Goal: Task Accomplishment & Management: Use online tool/utility

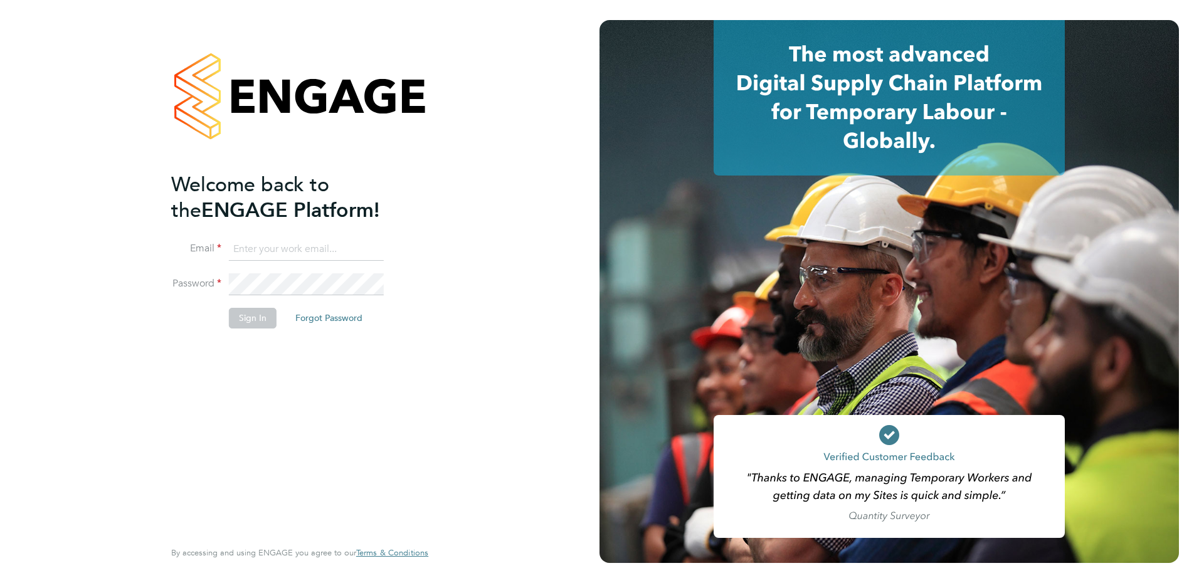
type input "alison.arnaud@ncclondon.ac.uk"
click at [242, 318] on button "Sign In" at bounding box center [253, 318] width 48 height 20
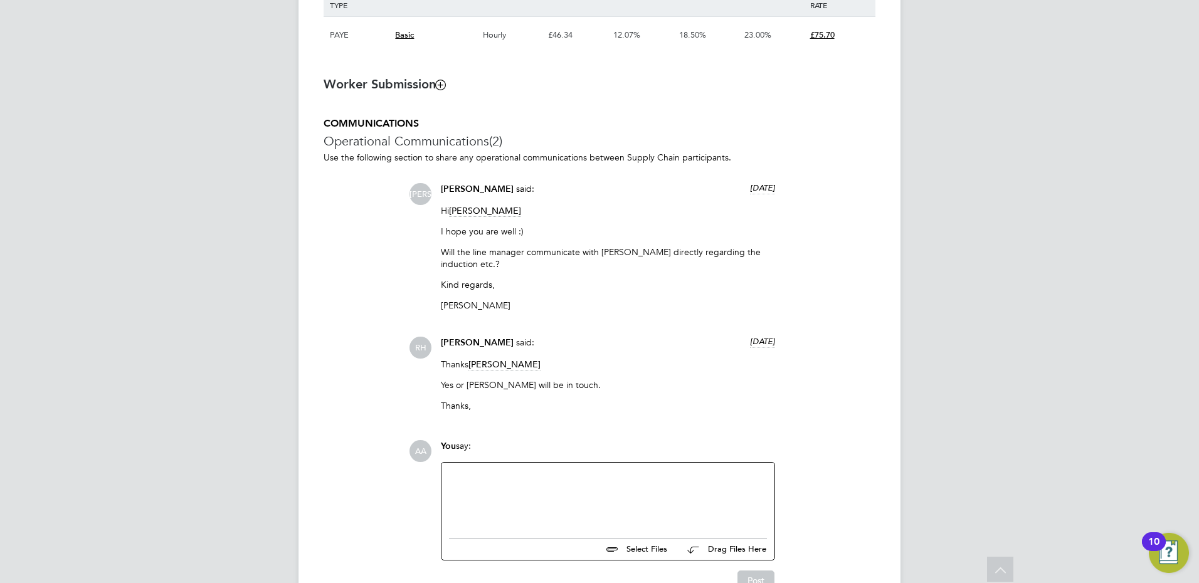
scroll to position [1003, 0]
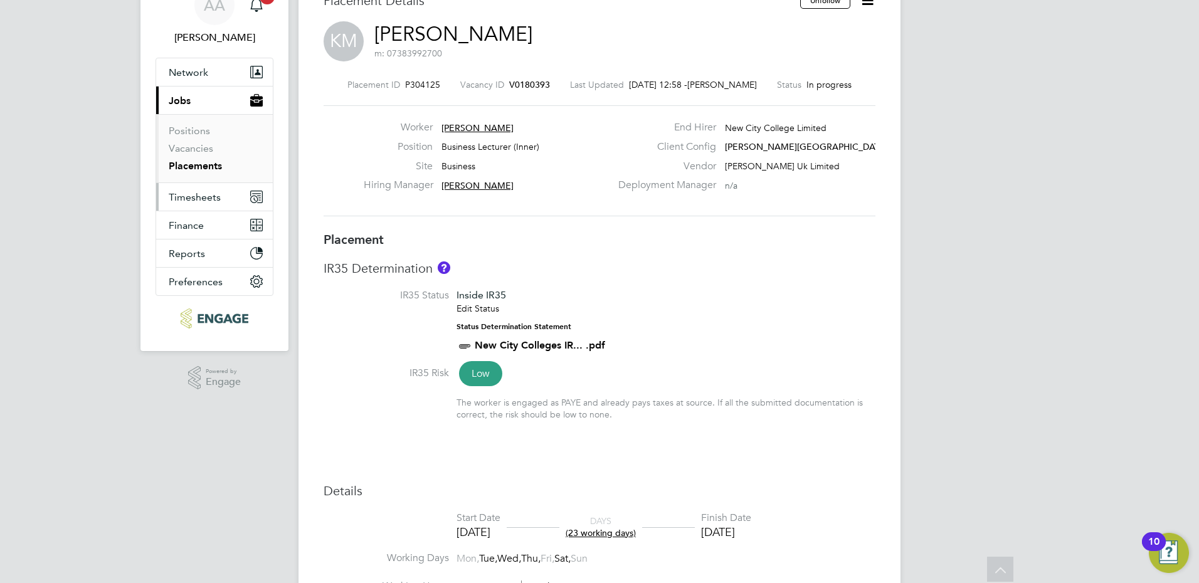
click at [184, 194] on span "Timesheets" at bounding box center [195, 197] width 52 height 12
